Goal: Task Accomplishment & Management: Use online tool/utility

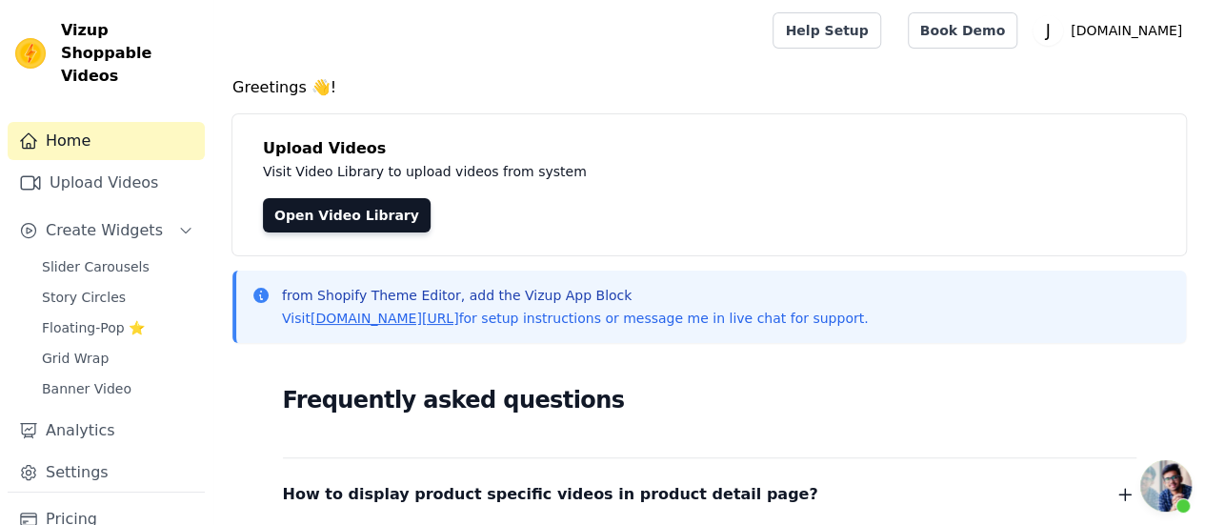
scroll to position [6242, 0]
click at [138, 284] on link "Story Circles" at bounding box center [117, 297] width 174 height 27
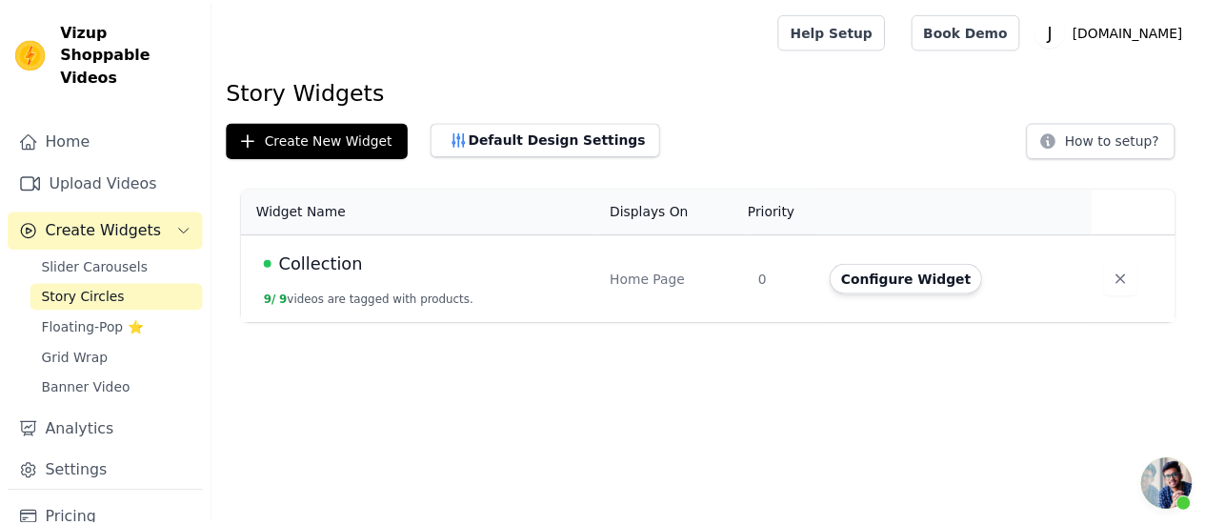
scroll to position [6242, 0]
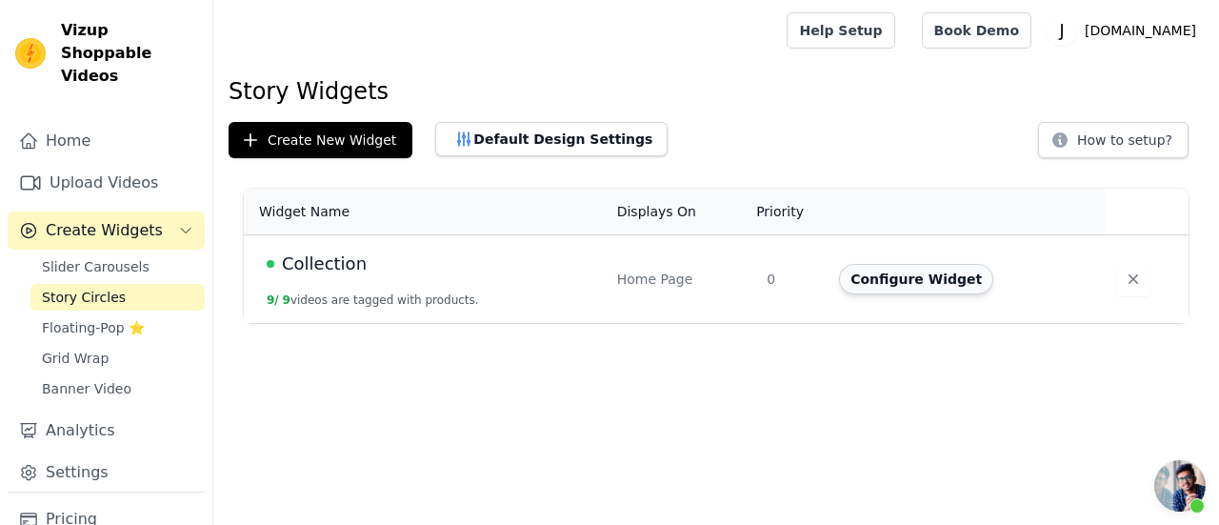
click at [882, 275] on button "Configure Widget" at bounding box center [916, 279] width 154 height 30
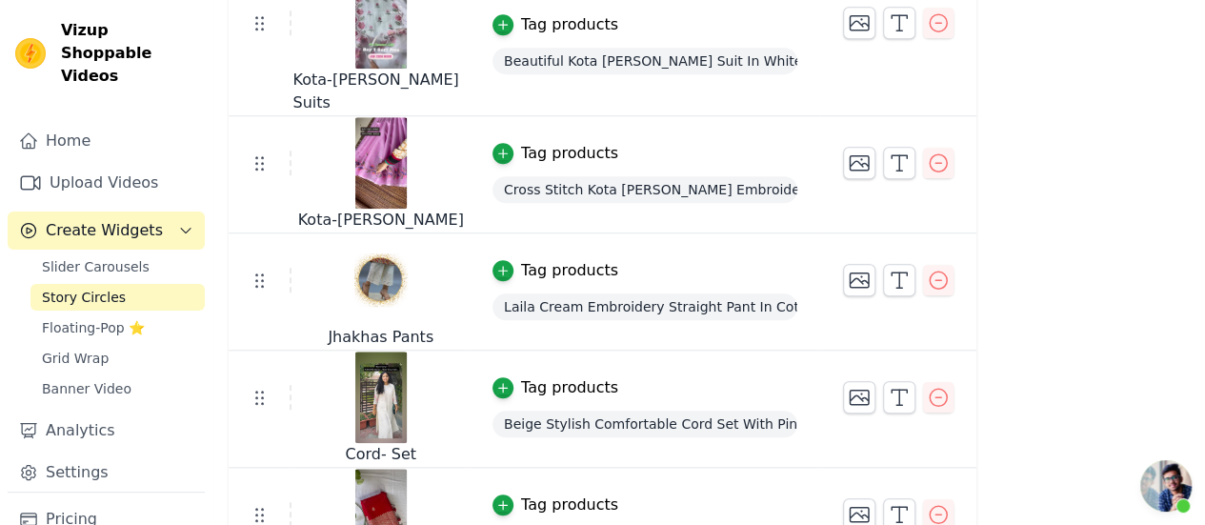
scroll to position [735, 0]
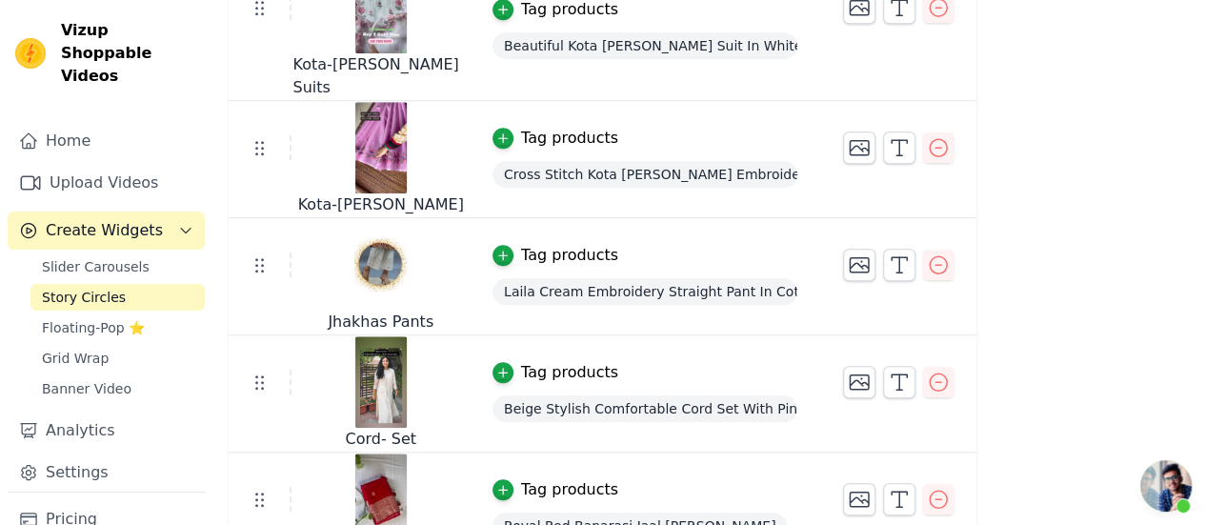
click at [364, 250] on img at bounding box center [380, 264] width 53 height 91
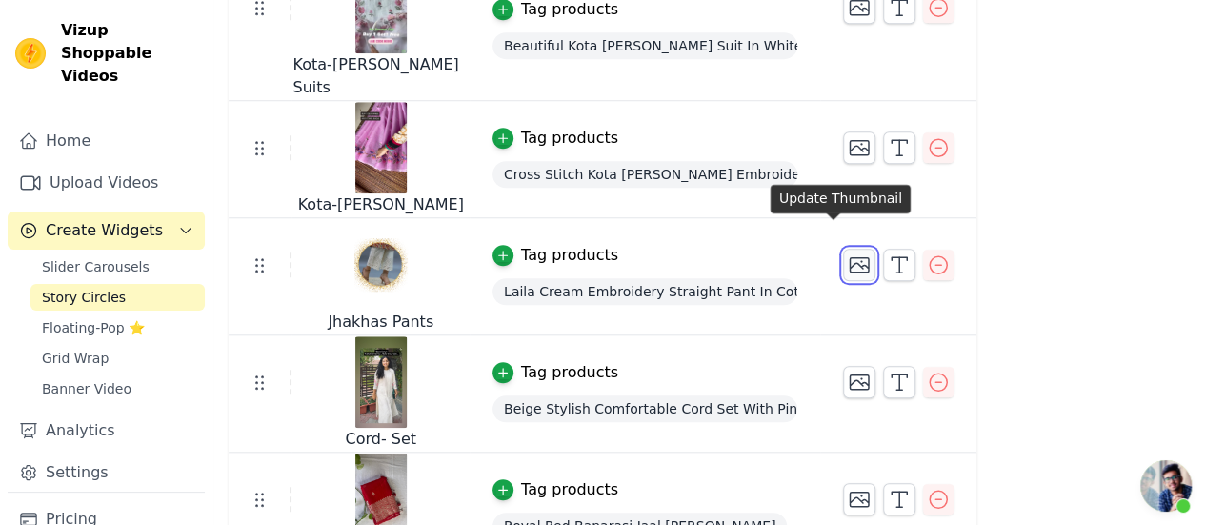
click at [850, 258] on icon "button" at bounding box center [859, 265] width 19 height 14
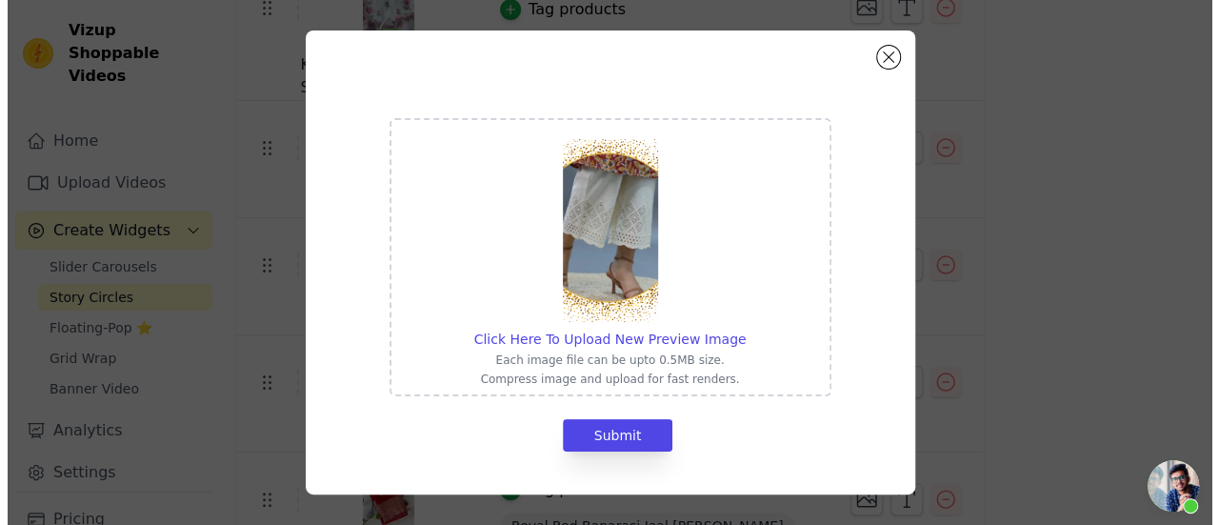
scroll to position [0, 0]
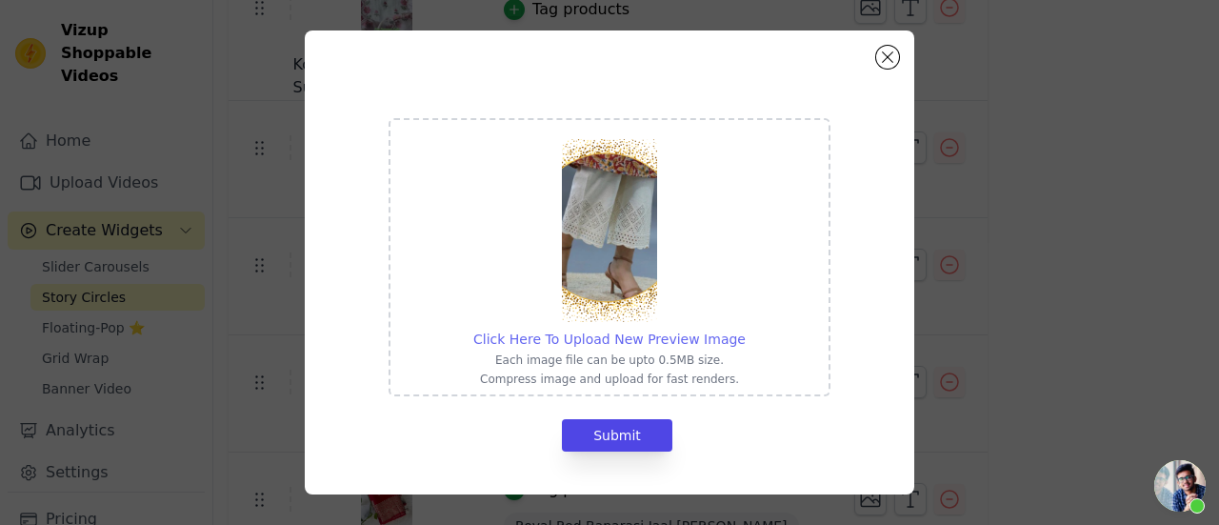
click at [601, 347] on span "Click Here To Upload New Preview Image" at bounding box center [609, 338] width 272 height 15
click at [745, 330] on input "Click Here To Upload New Preview Image Each image file can be upto 0.5MB size. …" at bounding box center [745, 329] width 1 height 1
type input "C:\fakepath\viz1.jpg"
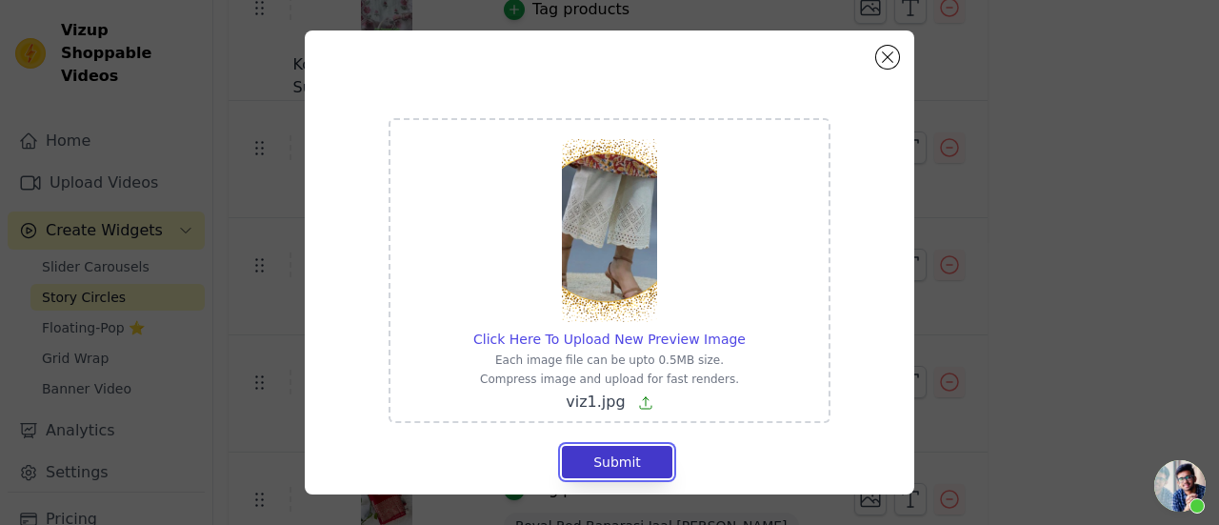
click at [591, 456] on button "Submit" at bounding box center [617, 462] width 110 height 32
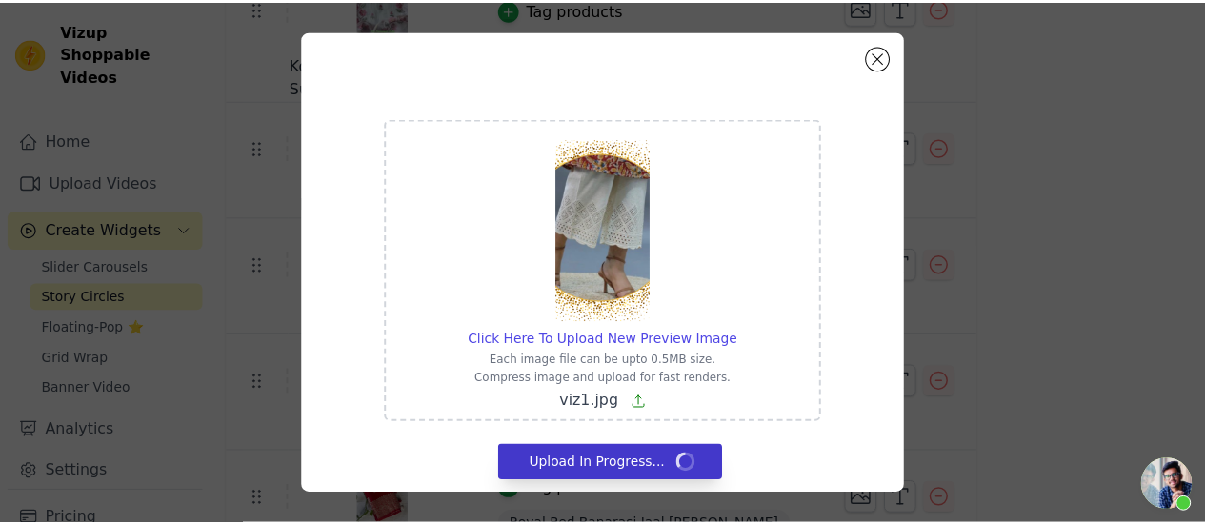
scroll to position [735, 0]
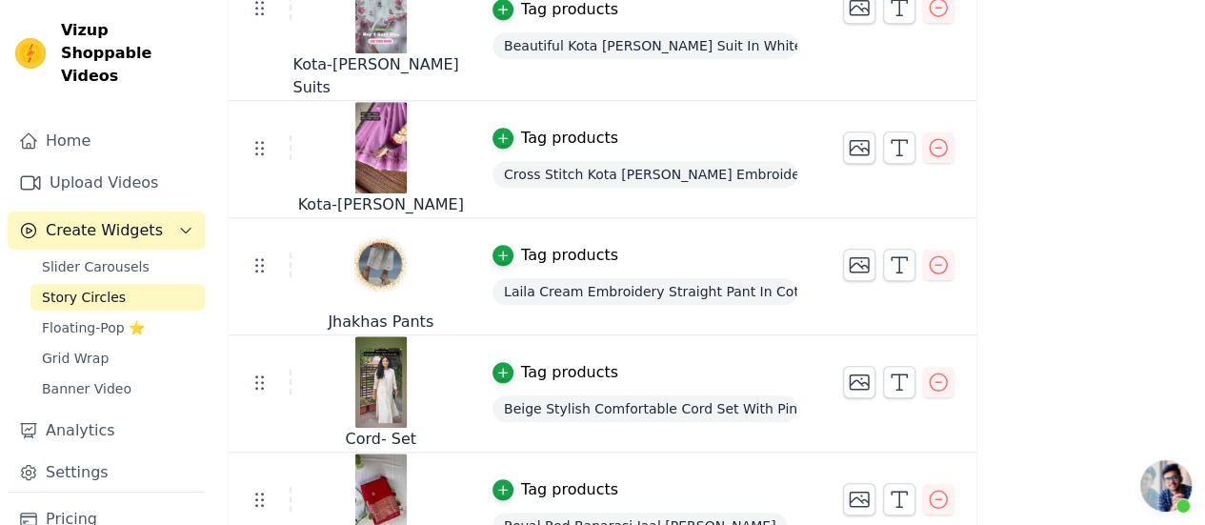
click at [1202, 292] on div "Re Arrange Shoppable Video Tagged Products Actions Celebrity Look Sarees Tag pr…" at bounding box center [709, 179] width 992 height 1481
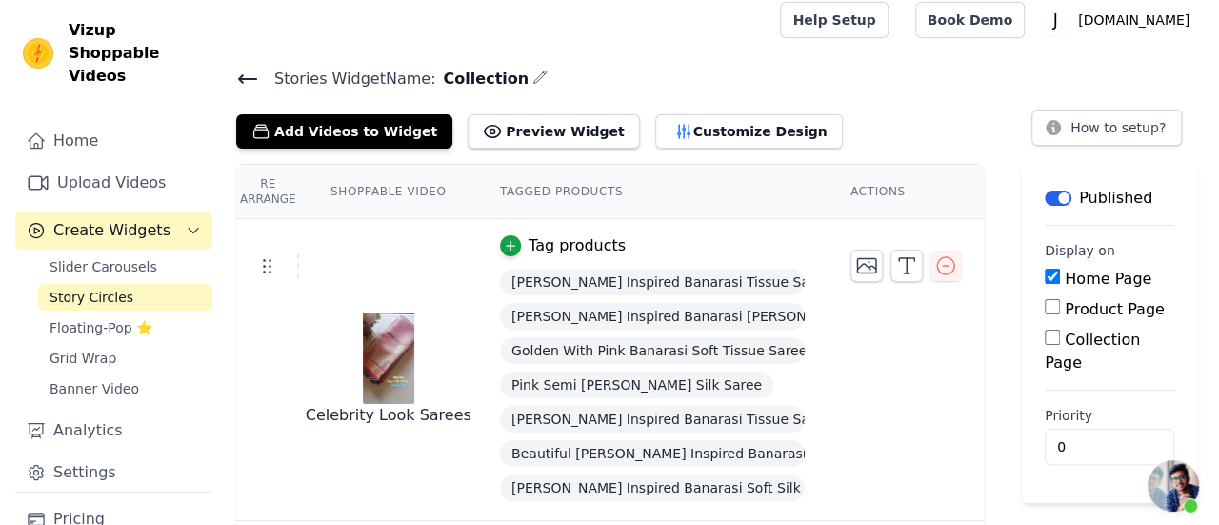
scroll to position [0, 0]
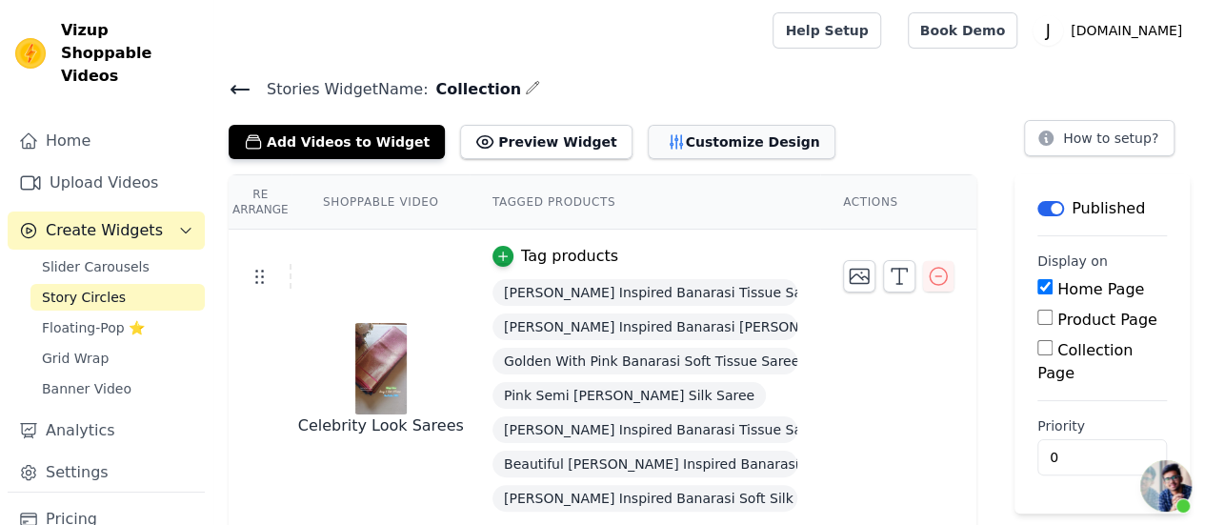
click at [666, 151] on button "Customize Design" at bounding box center [742, 142] width 188 height 34
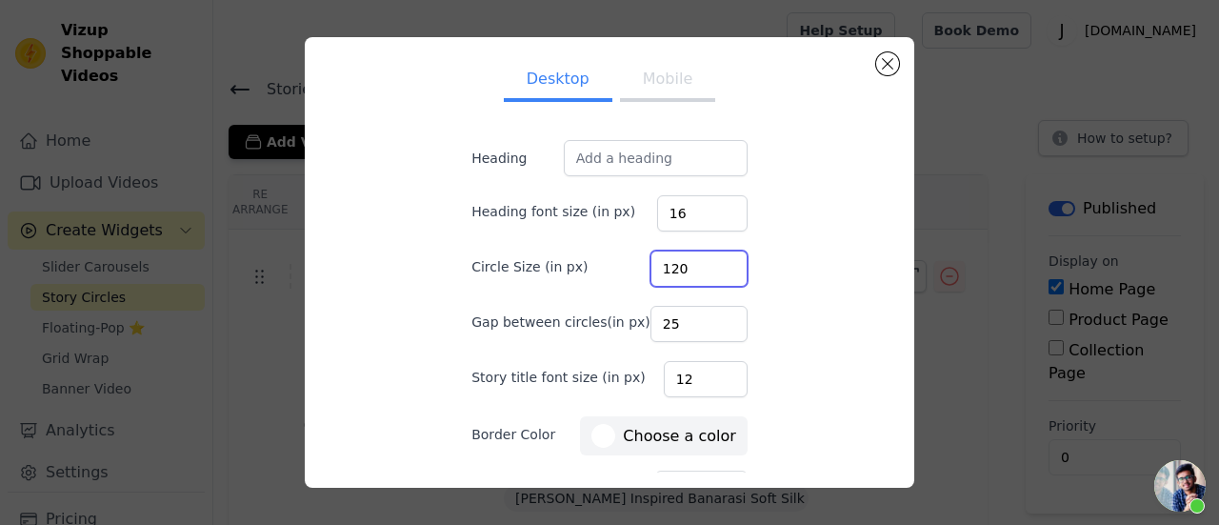
drag, startPoint x: 869, startPoint y: 256, endPoint x: 865, endPoint y: 298, distance: 42.1
click at [865, 298] on div "Desktop Mobile Heading Heading font size (in px) 16 Circle Size (in px) 120 Gap…" at bounding box center [609, 262] width 579 height 420
click at [645, 85] on button "Mobile" at bounding box center [667, 81] width 95 height 42
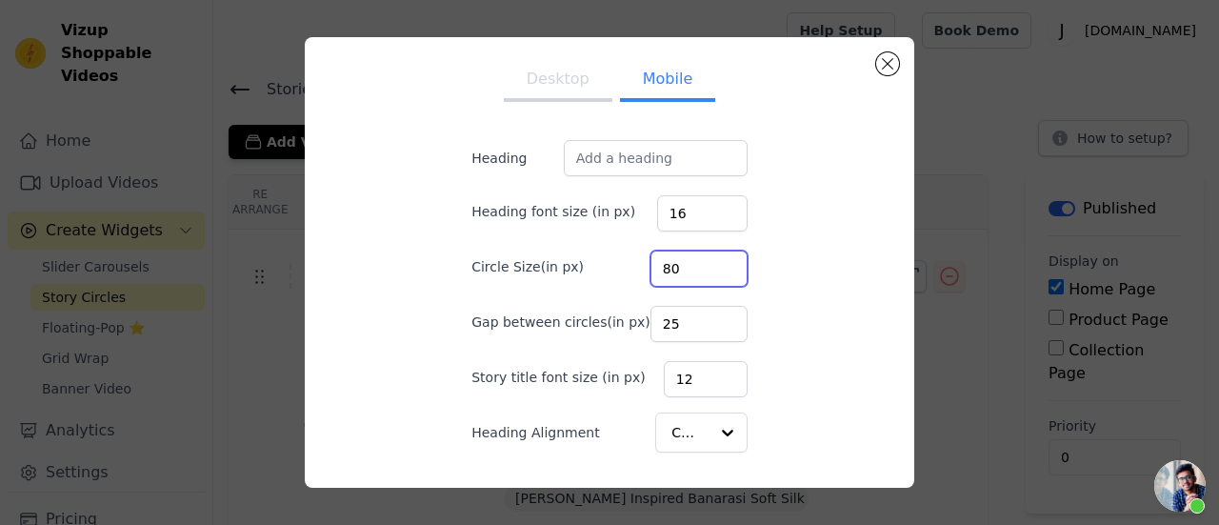
drag, startPoint x: 682, startPoint y: 266, endPoint x: 634, endPoint y: 263, distance: 47.7
click at [634, 263] on div "Circle Size(in px) 80" at bounding box center [610, 267] width 276 height 40
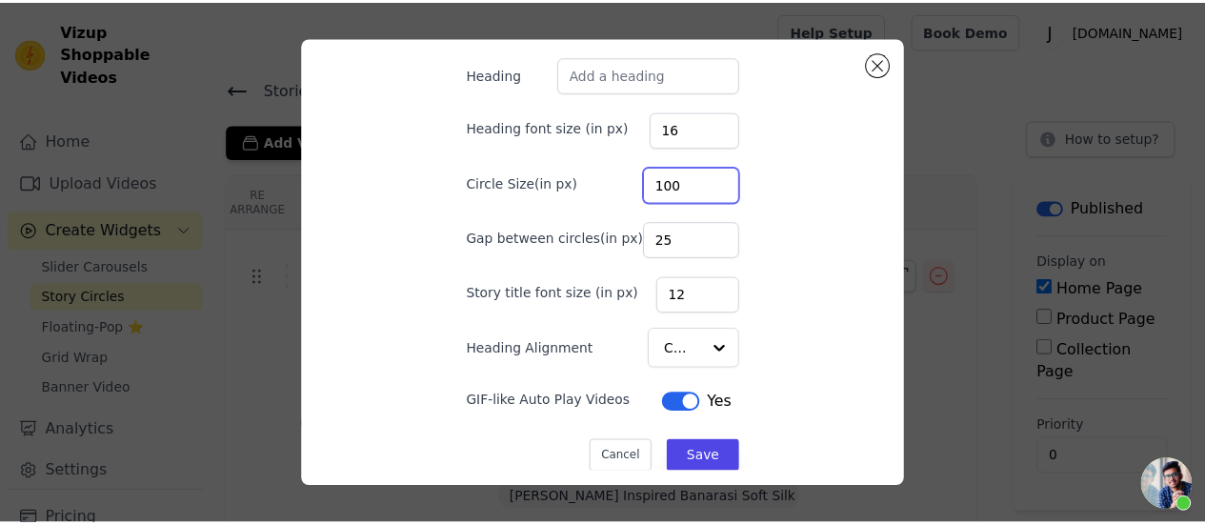
scroll to position [95, 0]
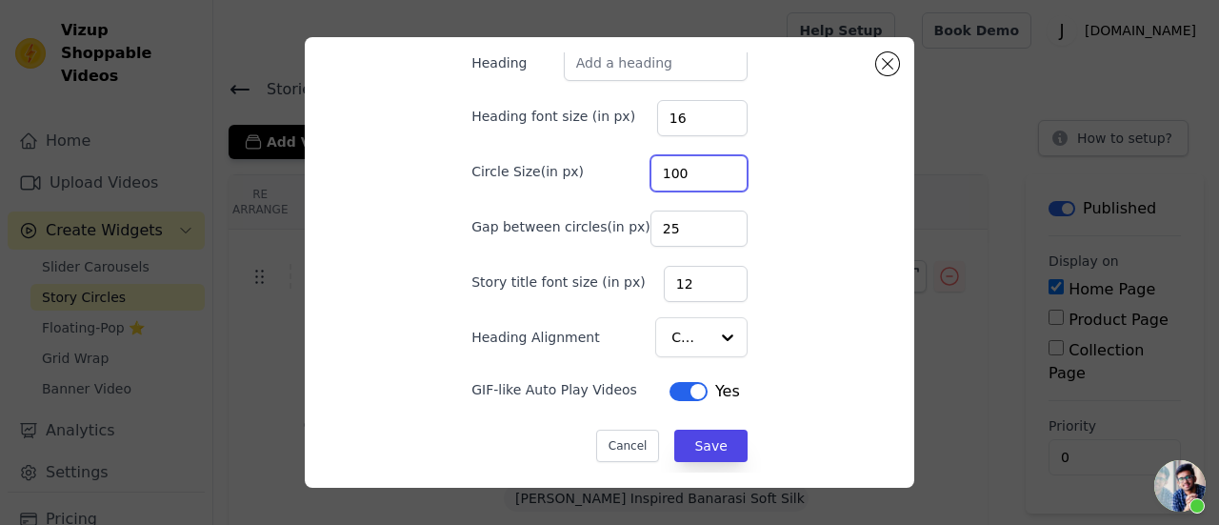
type input "100"
click at [670, 390] on button "Label" at bounding box center [689, 391] width 38 height 19
click at [687, 461] on form "Heading Heading font size (in px) 16 Circle Size(in px) 100 Gap between circles…" at bounding box center [609, 254] width 307 height 448
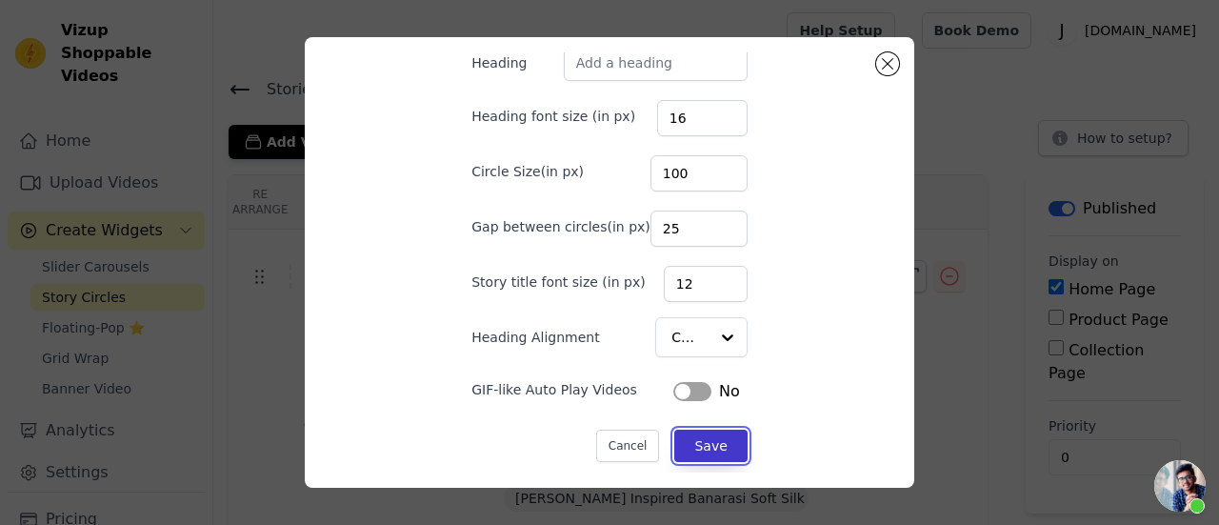
click at [681, 449] on button "Save" at bounding box center [710, 446] width 72 height 32
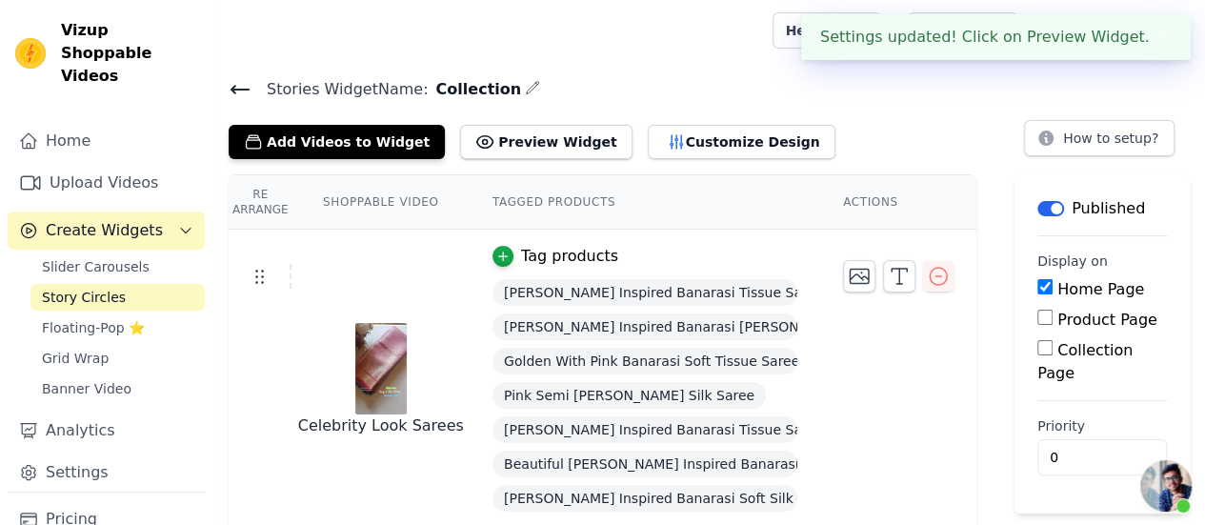
click at [1153, 45] on button "✖" at bounding box center [1161, 37] width 22 height 23
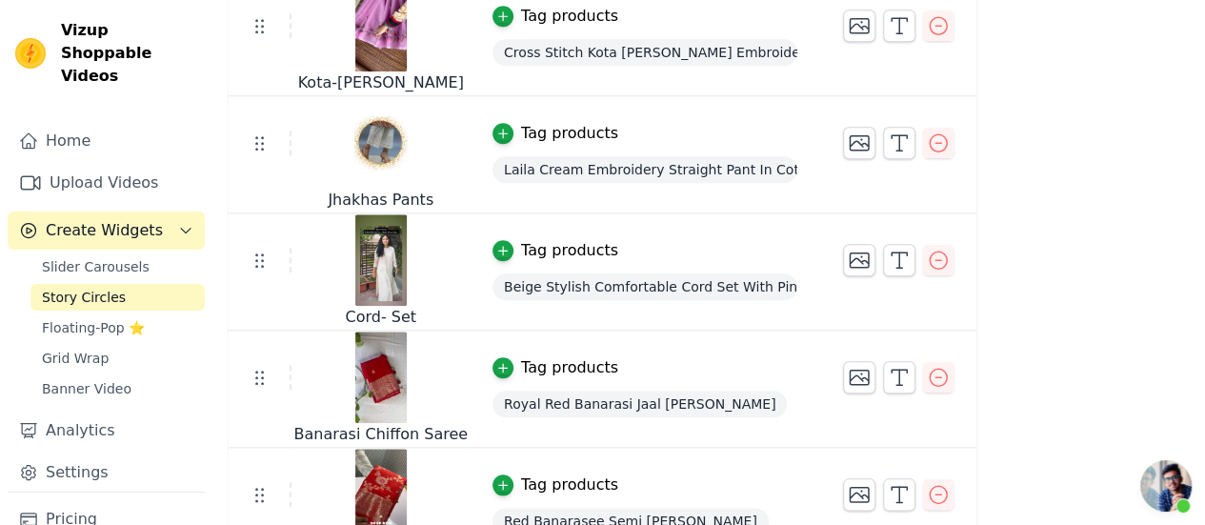
scroll to position [872, 0]
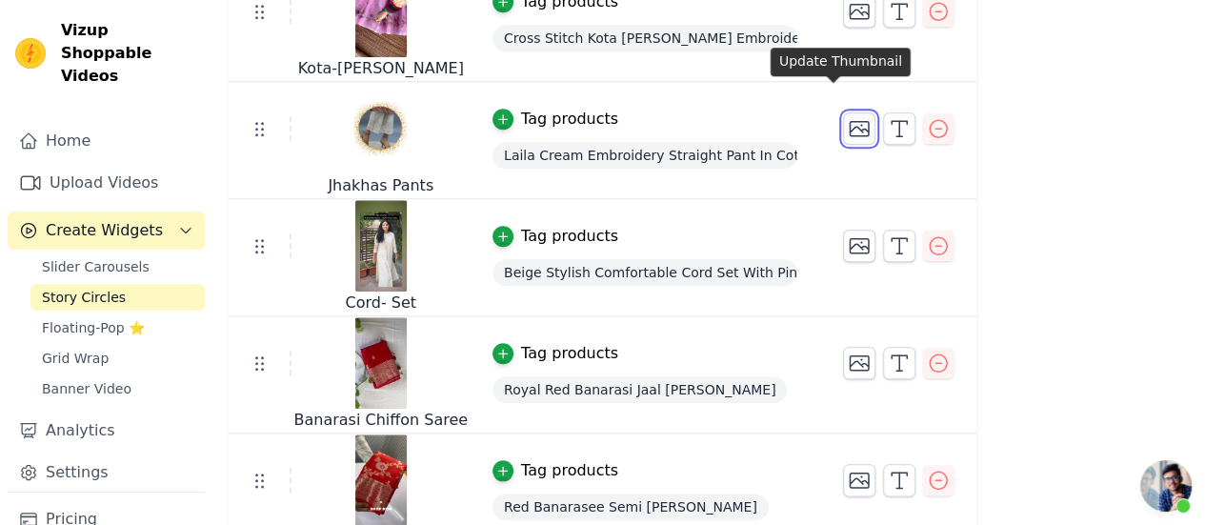
click at [848, 117] on icon "button" at bounding box center [859, 128] width 23 height 23
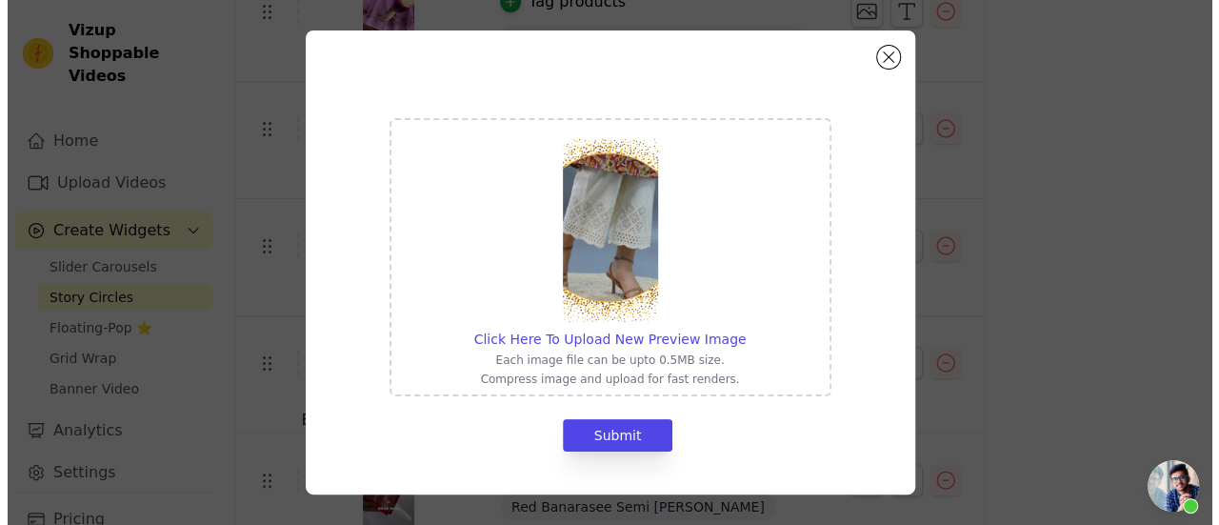
scroll to position [0, 0]
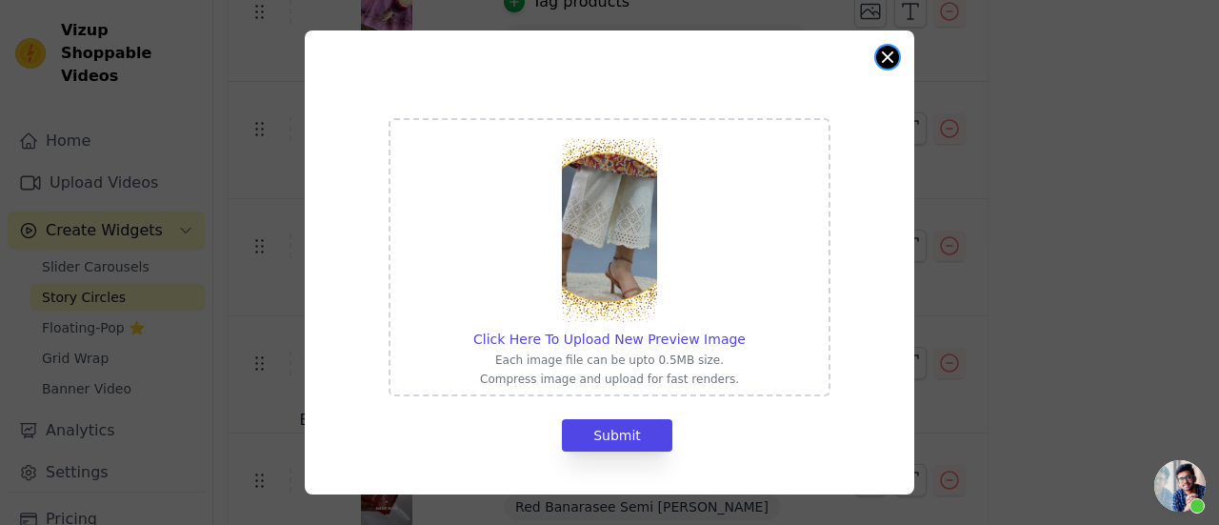
click at [886, 62] on button "Close modal" at bounding box center [887, 57] width 23 height 23
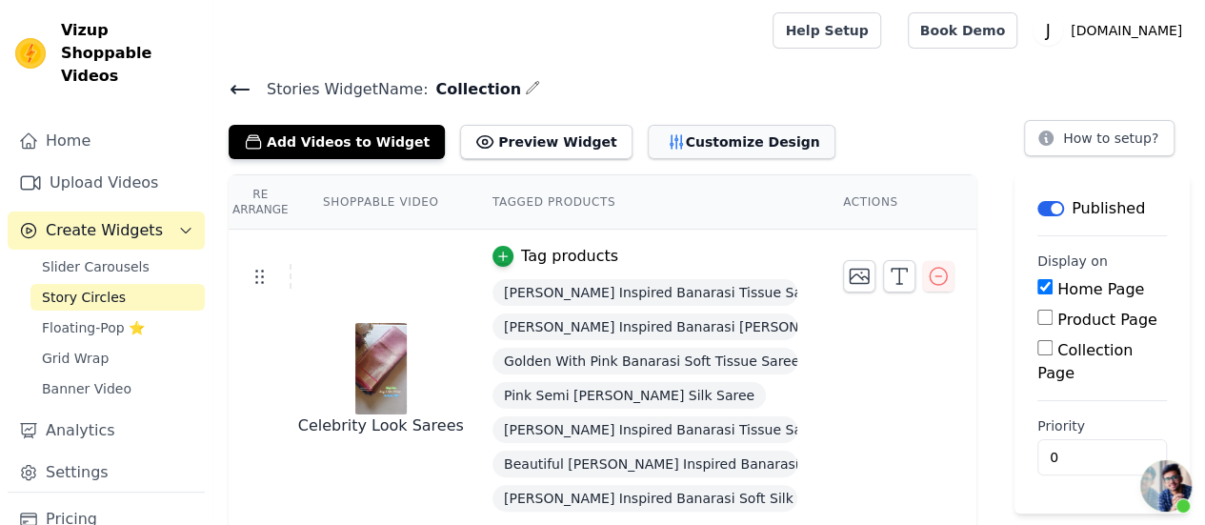
click at [719, 146] on button "Customize Design" at bounding box center [742, 142] width 188 height 34
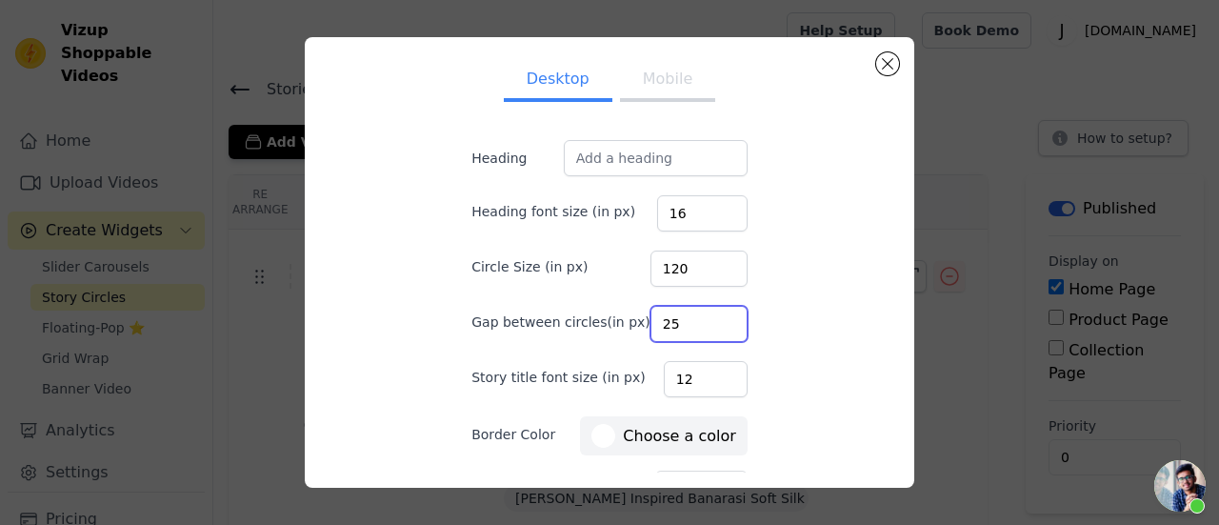
drag, startPoint x: 653, startPoint y: 323, endPoint x: 630, endPoint y: 321, distance: 23.9
click at [651, 321] on input "25" at bounding box center [699, 324] width 97 height 36
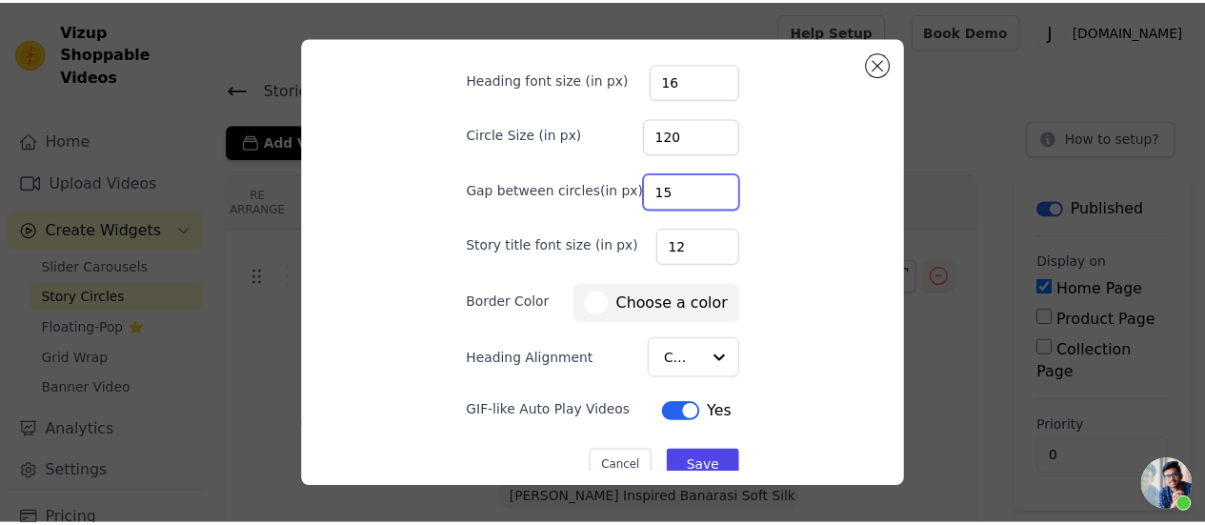
scroll to position [133, 0]
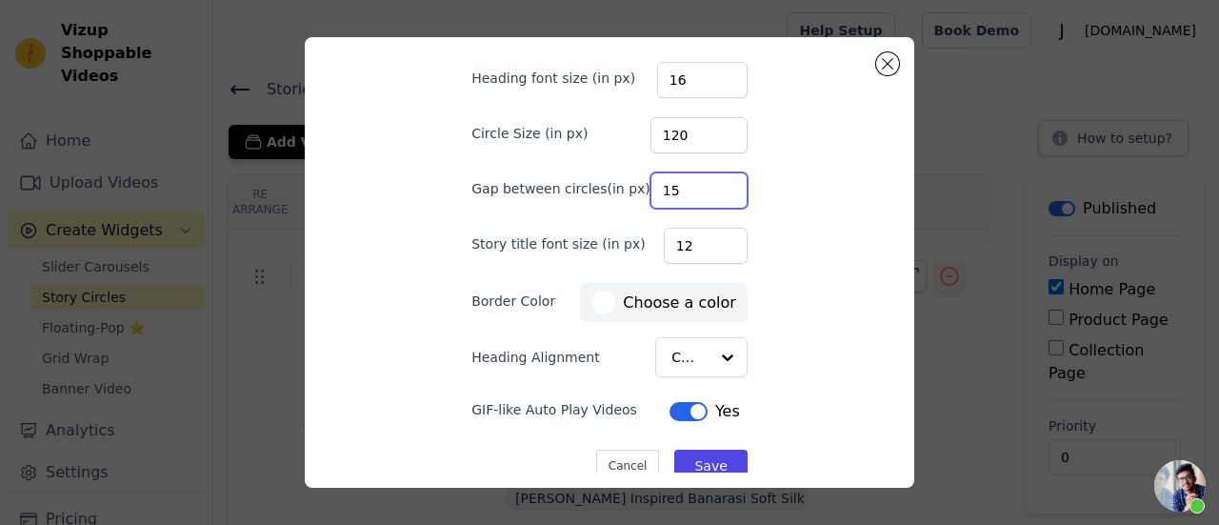
type input "15"
drag, startPoint x: 868, startPoint y: 372, endPoint x: 868, endPoint y: 412, distance: 40.0
click at [868, 412] on div "Desktop Mobile Heading Heading font size (in px) 16 Circle Size (in px) 120 Gap…" at bounding box center [609, 262] width 579 height 420
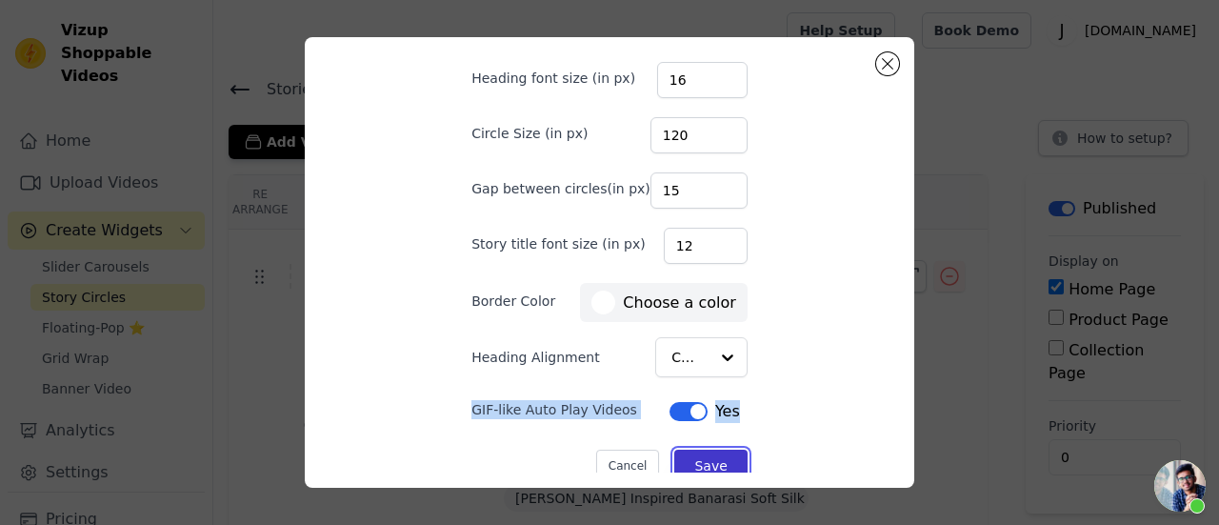
click at [684, 457] on button "Save" at bounding box center [710, 466] width 72 height 32
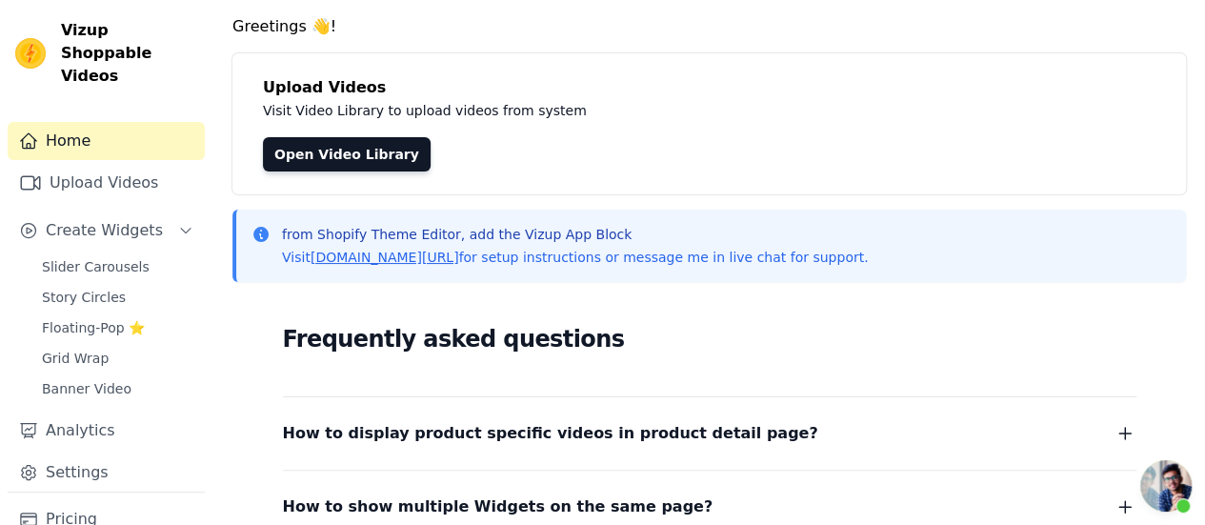
scroll to position [65, 0]
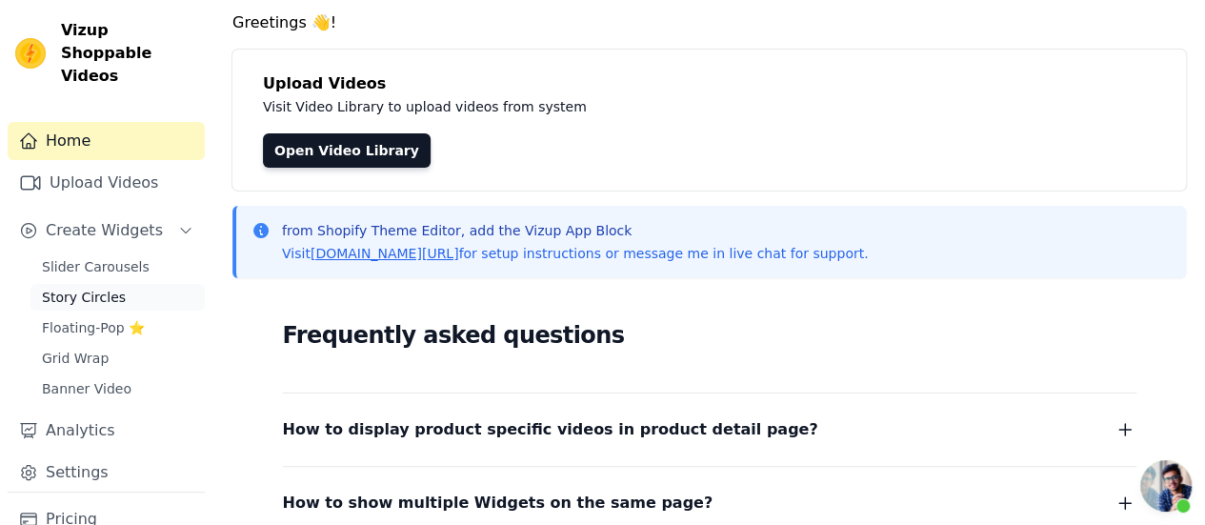
click at [63, 288] on span "Story Circles" at bounding box center [84, 297] width 84 height 19
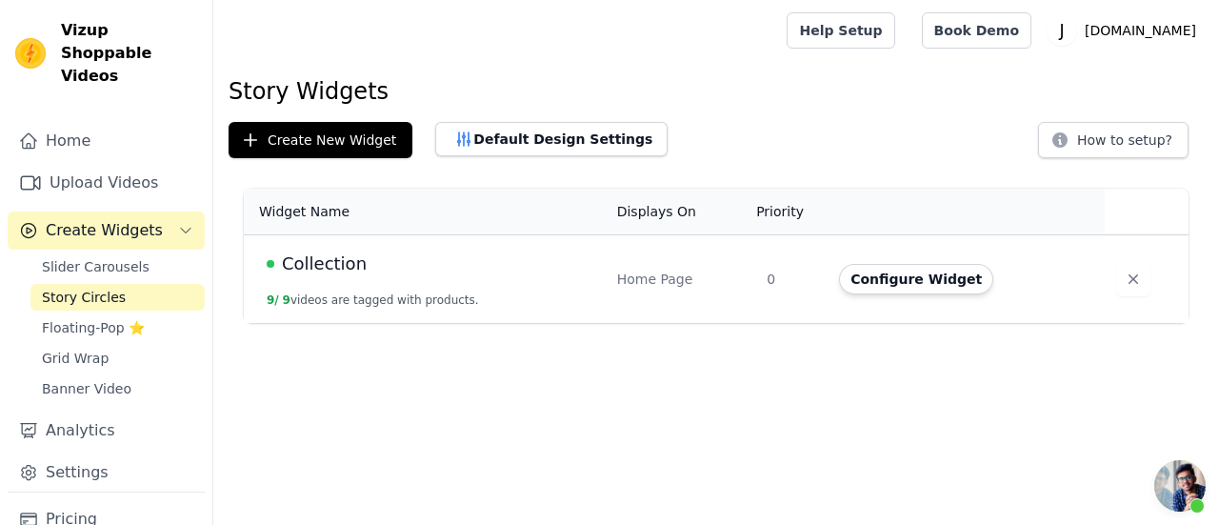
scroll to position [6242, 0]
click at [913, 289] on button "Configure Widget" at bounding box center [916, 279] width 154 height 30
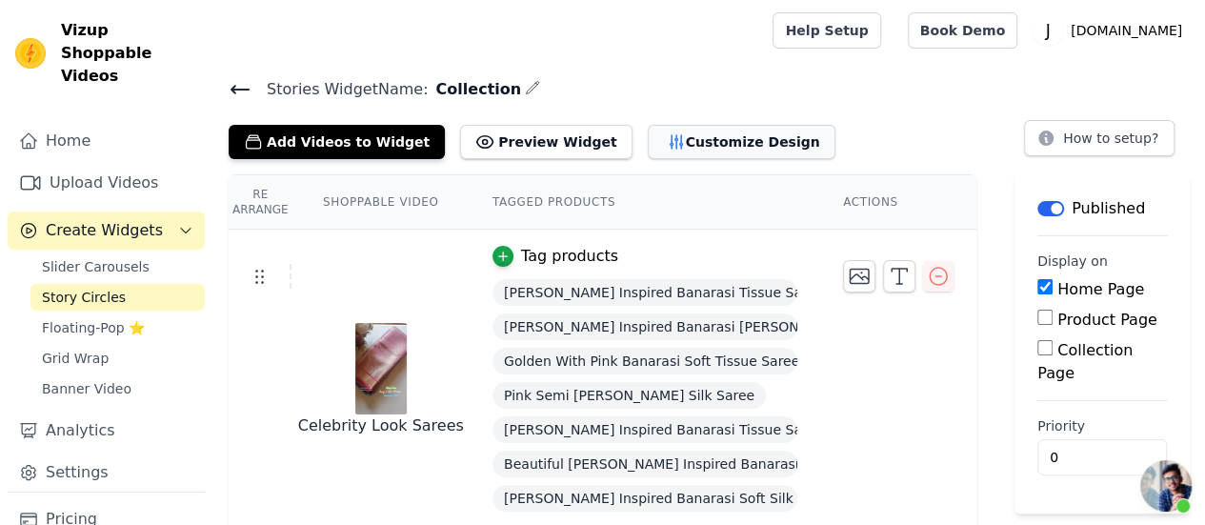
click at [670, 129] on button "Customize Design" at bounding box center [742, 142] width 188 height 34
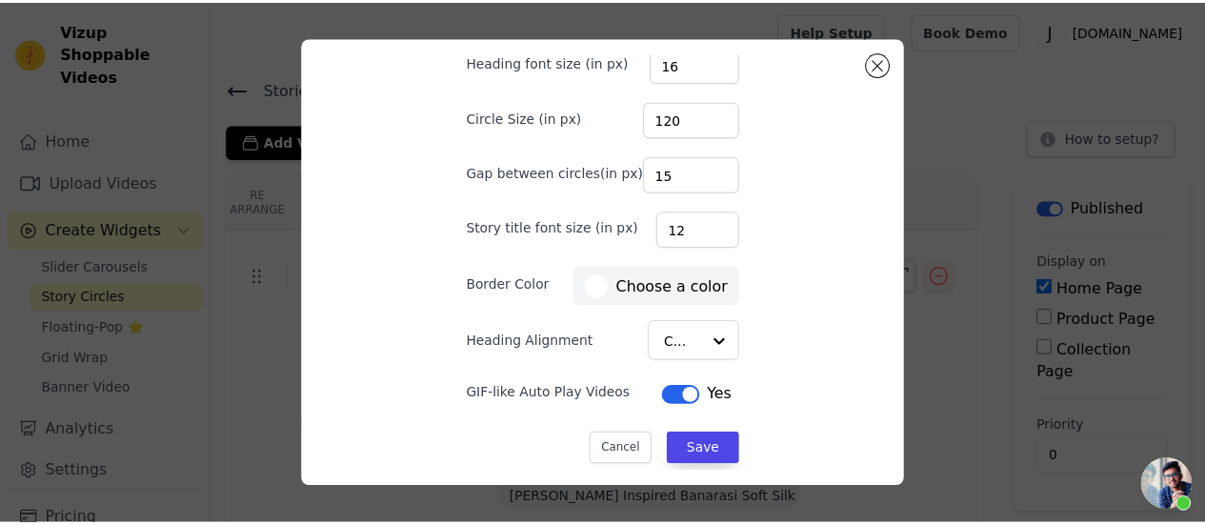
scroll to position [154, 0]
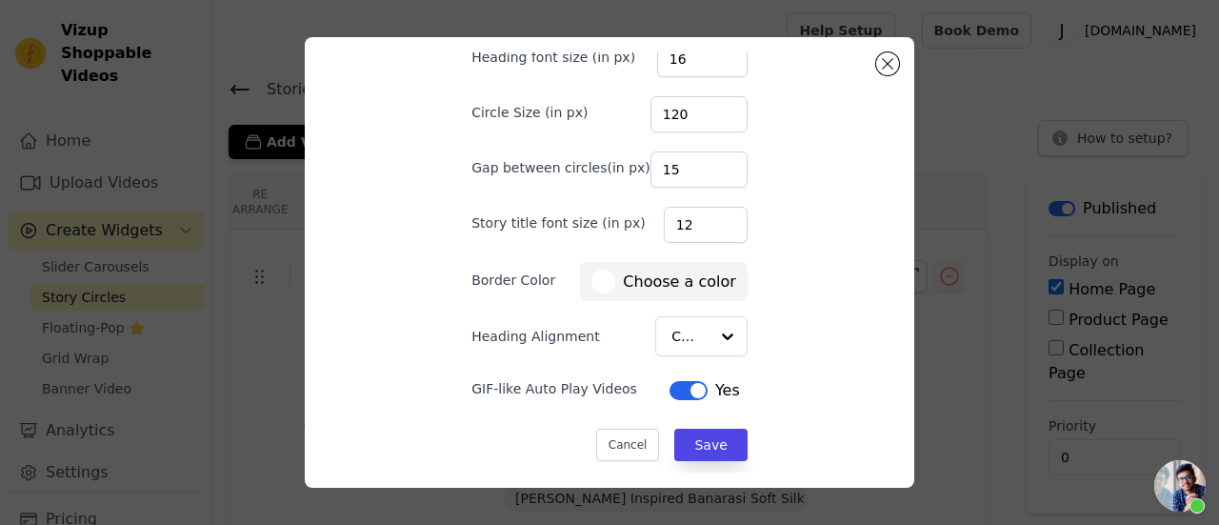
click at [670, 392] on button "Label" at bounding box center [689, 390] width 38 height 19
click at [693, 462] on form "Heading Heading font size (in px) 16 Circle Size (in px) 120 Gap between circle…" at bounding box center [609, 223] width 307 height 506
click at [688, 451] on button "Save" at bounding box center [710, 445] width 72 height 32
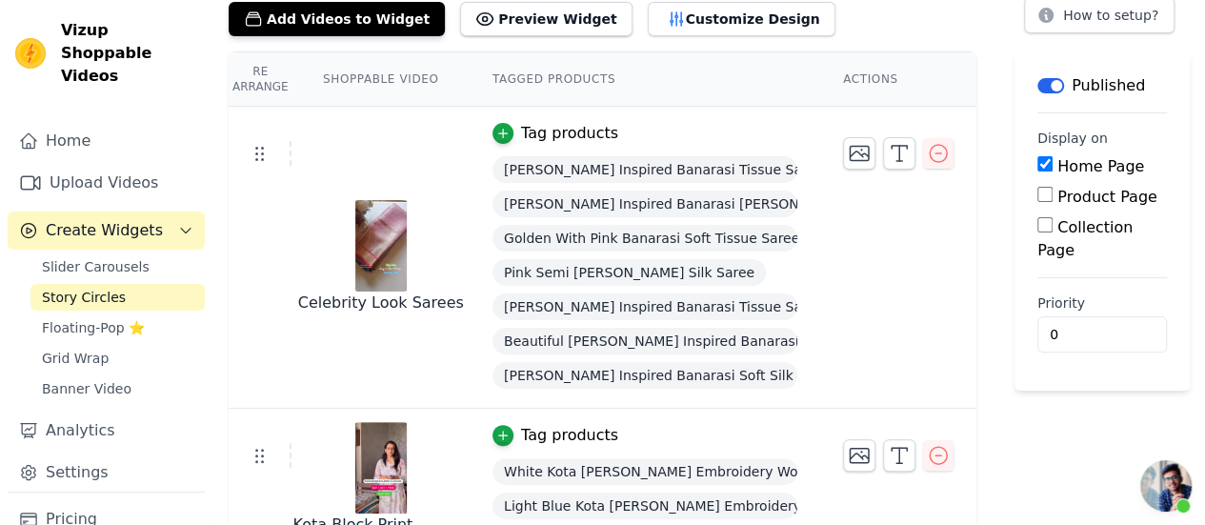
scroll to position [0, 0]
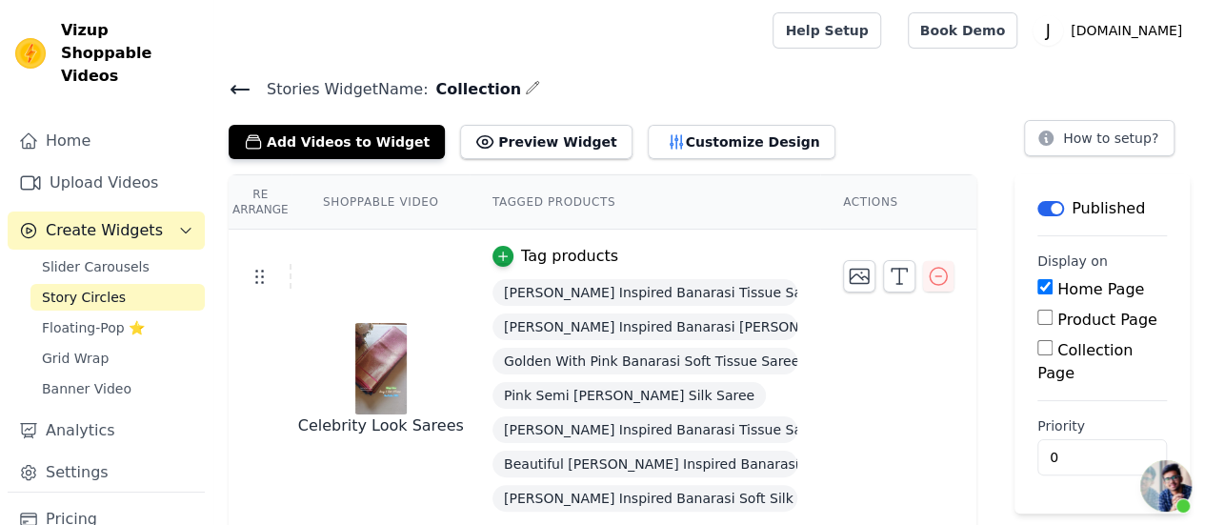
click at [1037, 342] on input "Collection Page" at bounding box center [1044, 347] width 15 height 15
checkbox input "true"
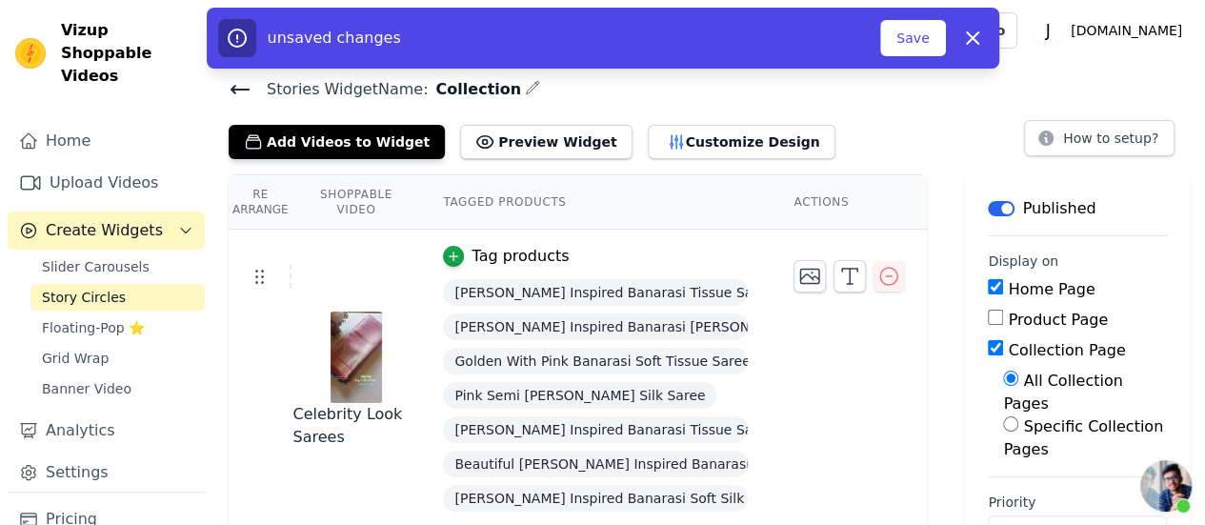
scroll to position [30, 0]
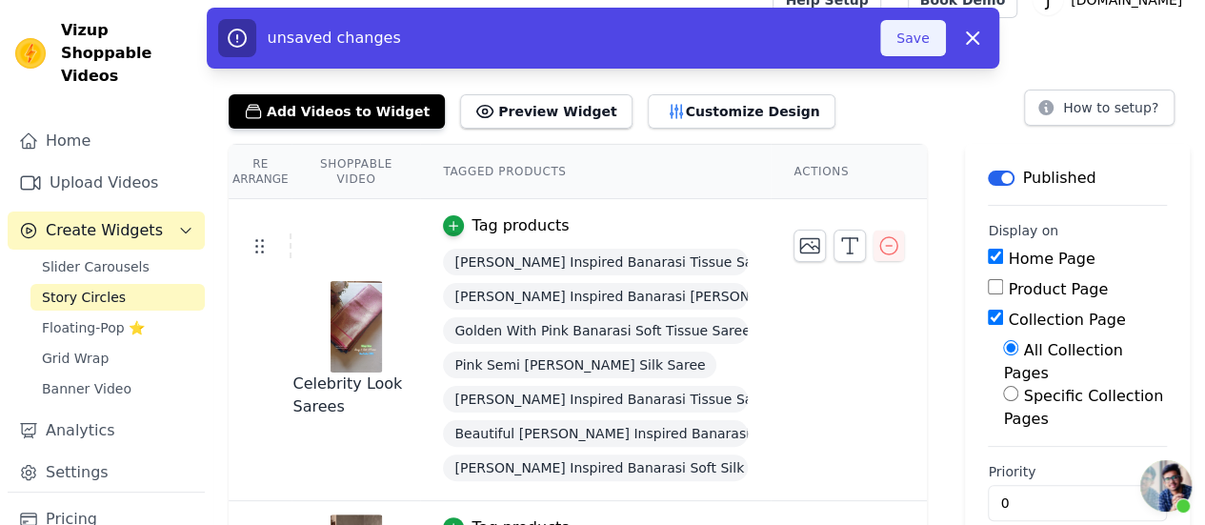
click at [905, 49] on button "Save" at bounding box center [912, 38] width 65 height 36
